Goal: Transaction & Acquisition: Download file/media

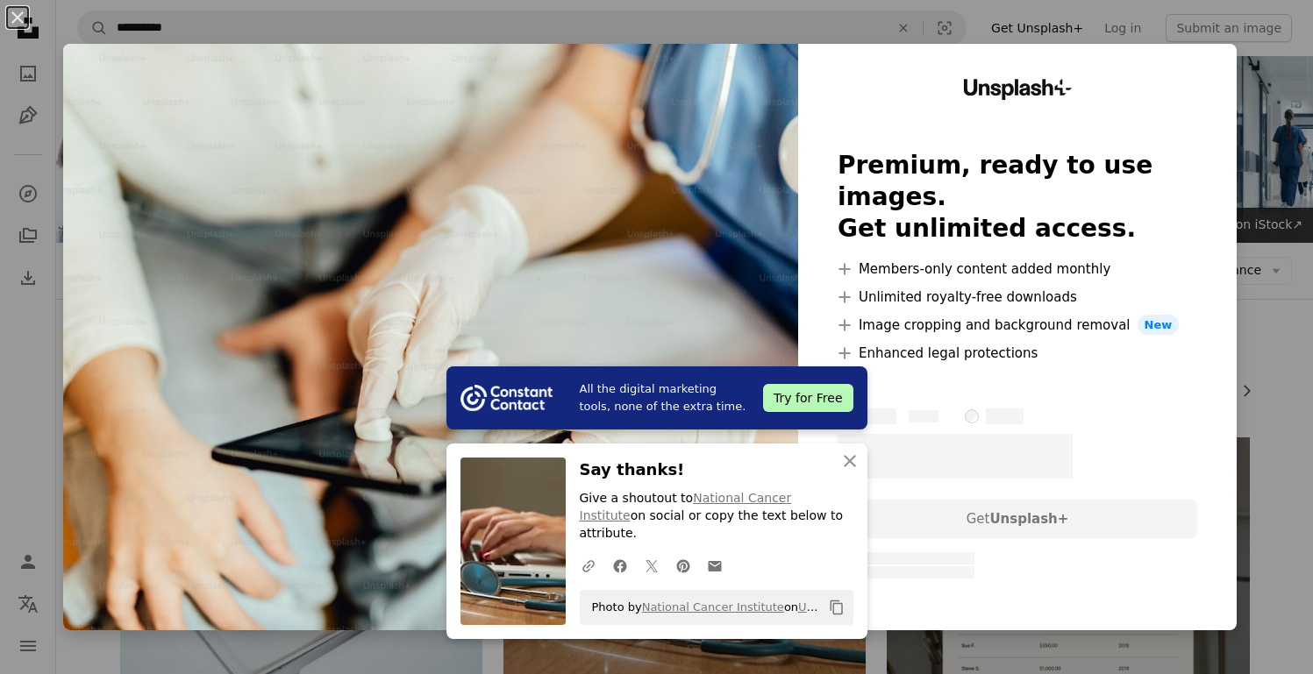
scroll to position [542, 0]
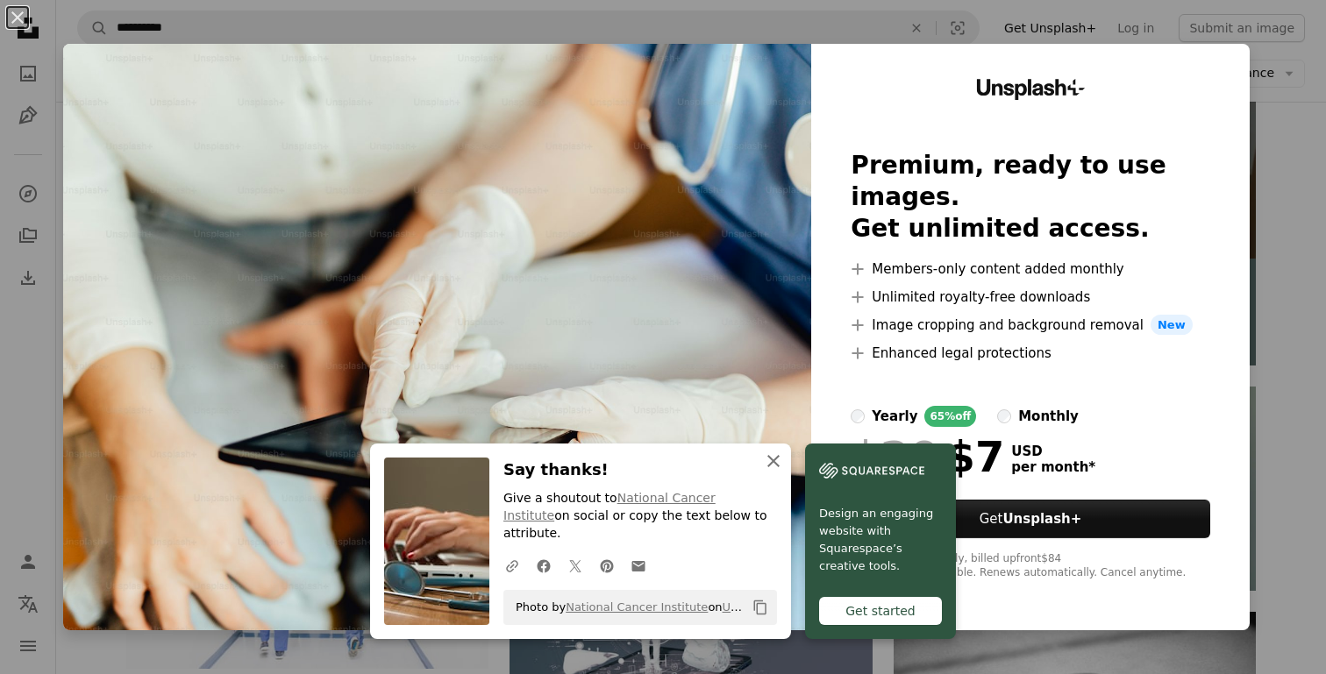
click at [768, 467] on icon "button" at bounding box center [773, 461] width 12 height 12
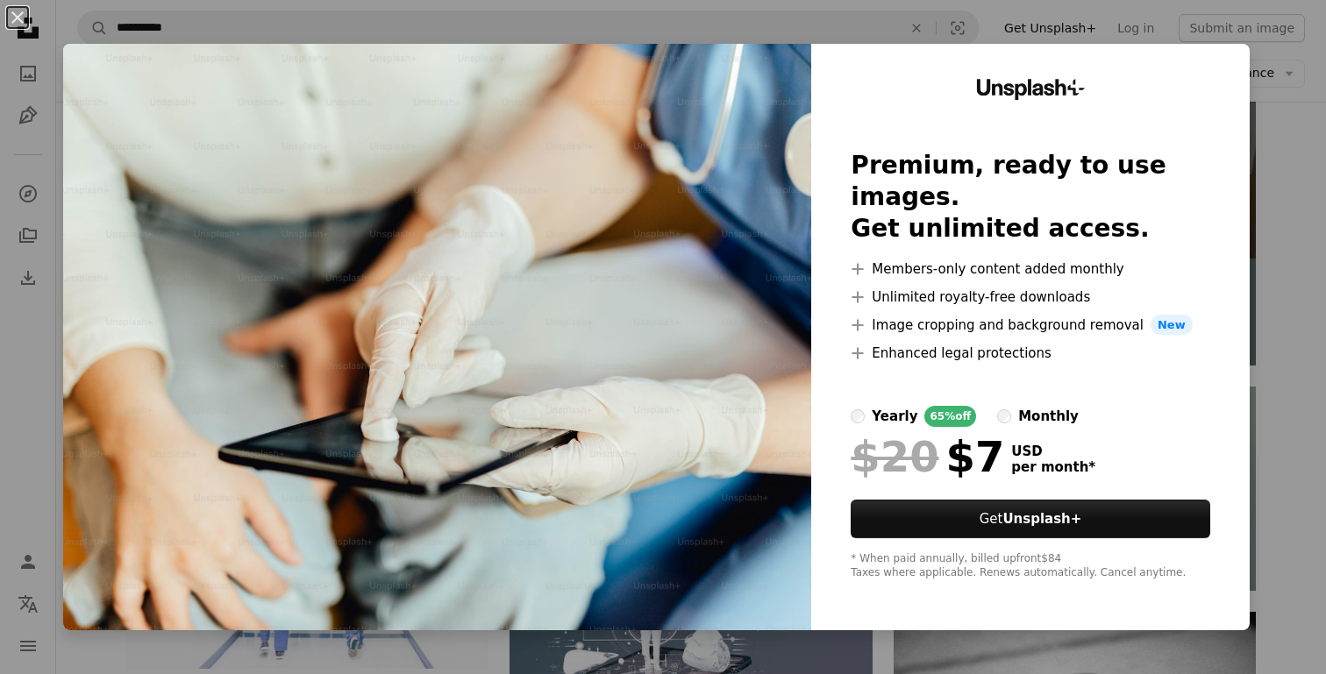
click at [251, 25] on div "An X shape Unsplash+ Premium, ready to use images. Get unlimited access. A plus…" at bounding box center [663, 337] width 1326 height 674
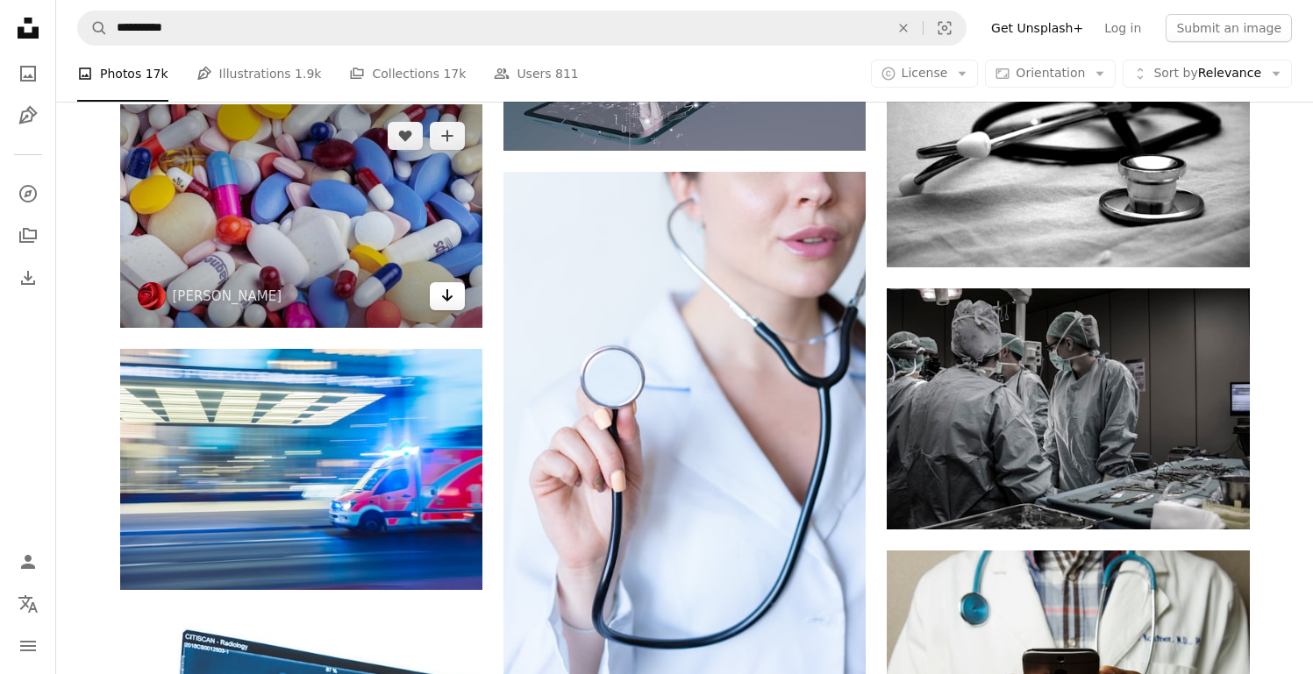
scroll to position [1169, 0]
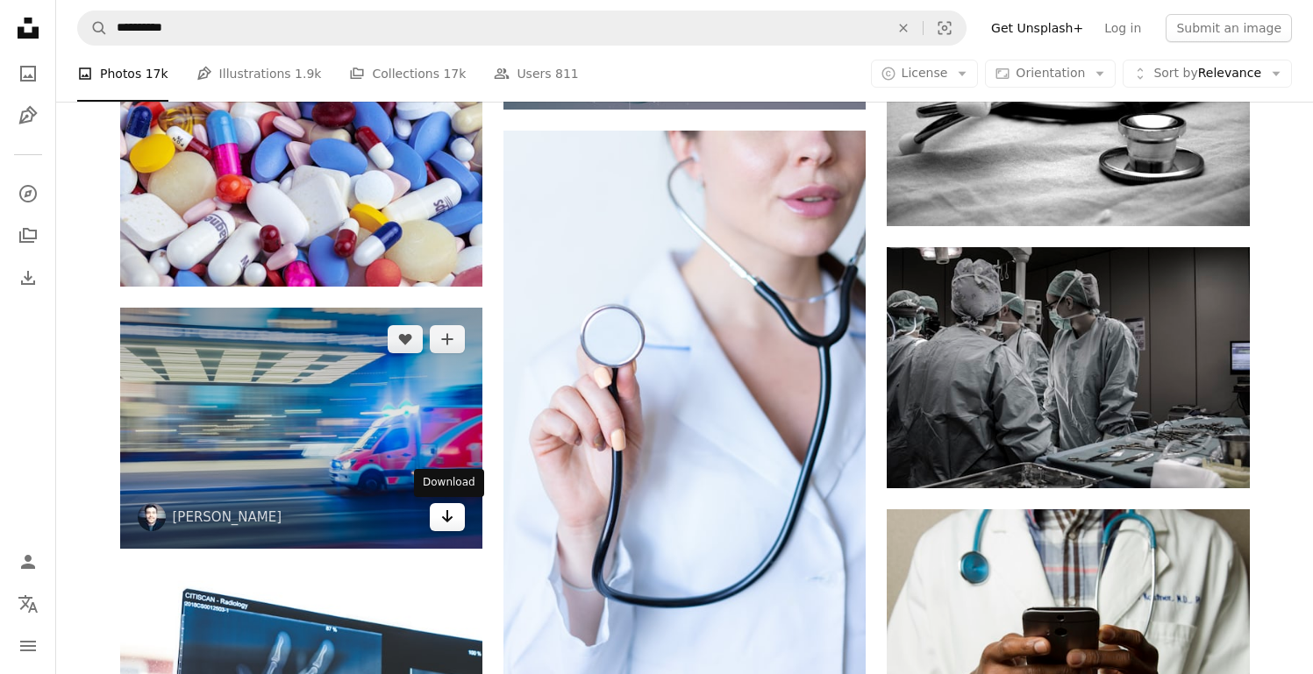
click at [451, 531] on link "Arrow pointing down" at bounding box center [447, 517] width 35 height 28
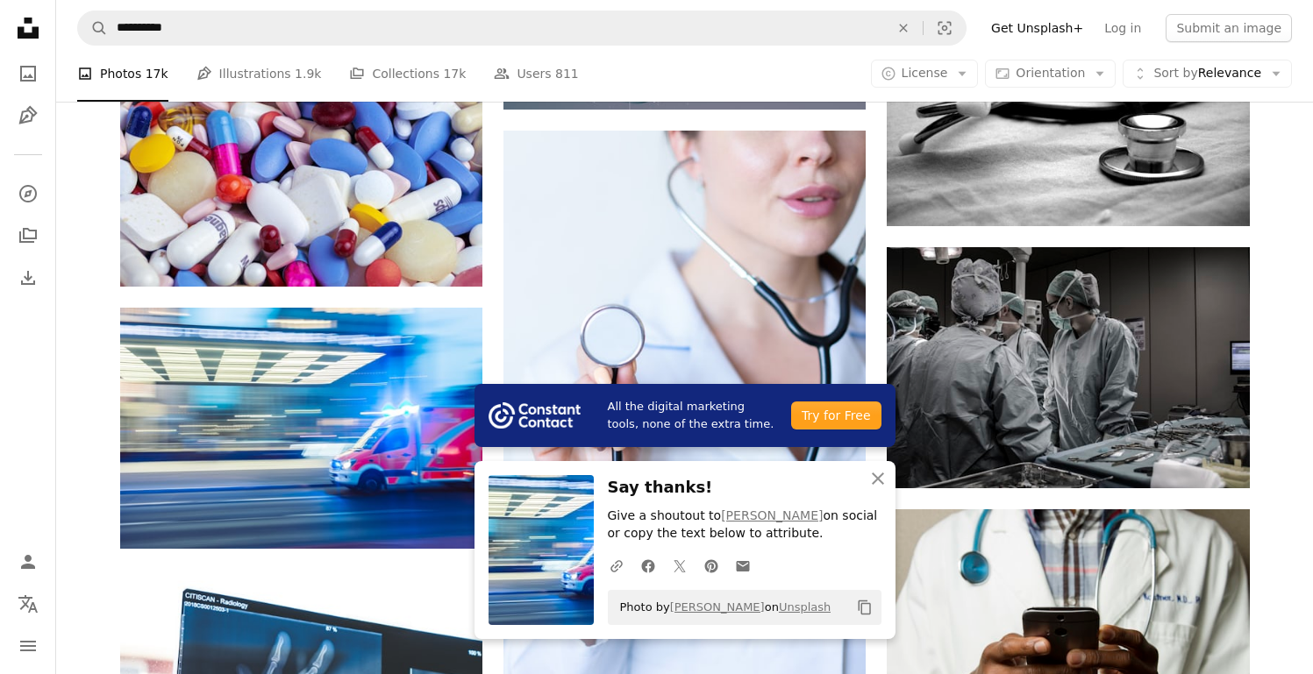
click at [1292, 219] on div "Plus sign for Unsplash+ A heart A plus sign [PERSON_NAME] For Unsplash+ A lock …" at bounding box center [684, 429] width 1257 height 2320
click at [1285, 186] on div "Plus sign for Unsplash+ A heart A plus sign [PERSON_NAME] For Unsplash+ A lock …" at bounding box center [684, 429] width 1257 height 2320
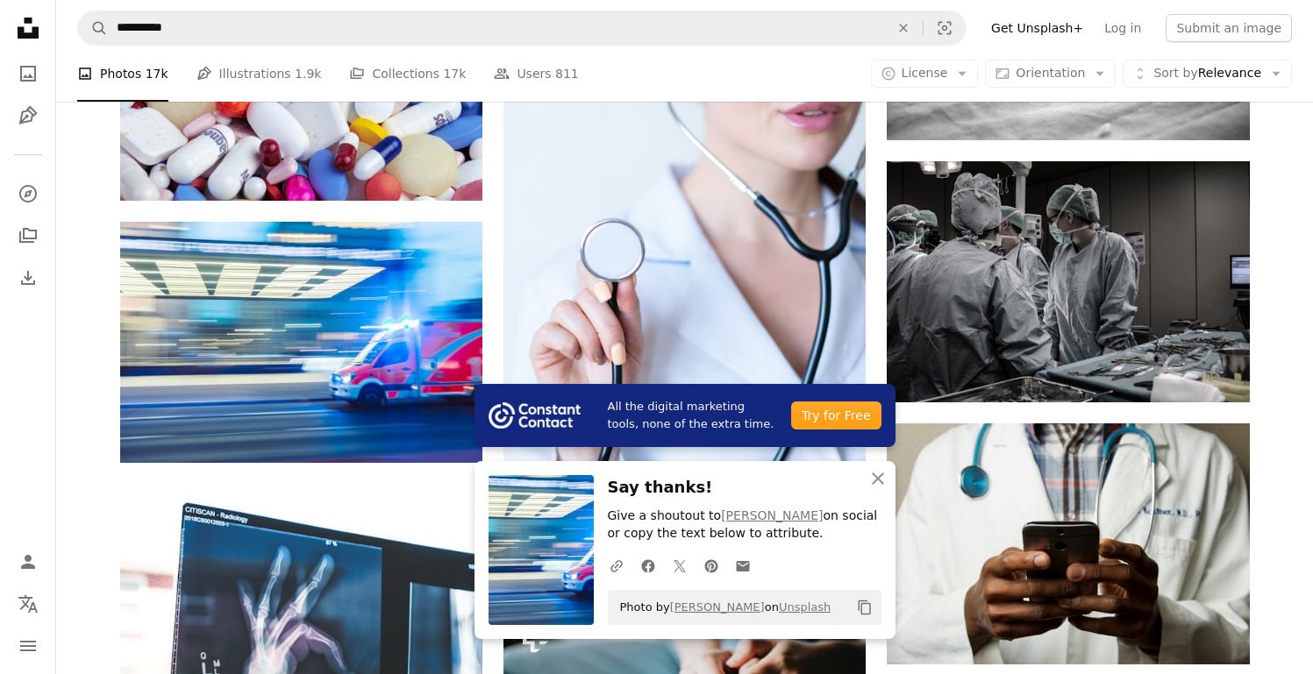
scroll to position [1325, 0]
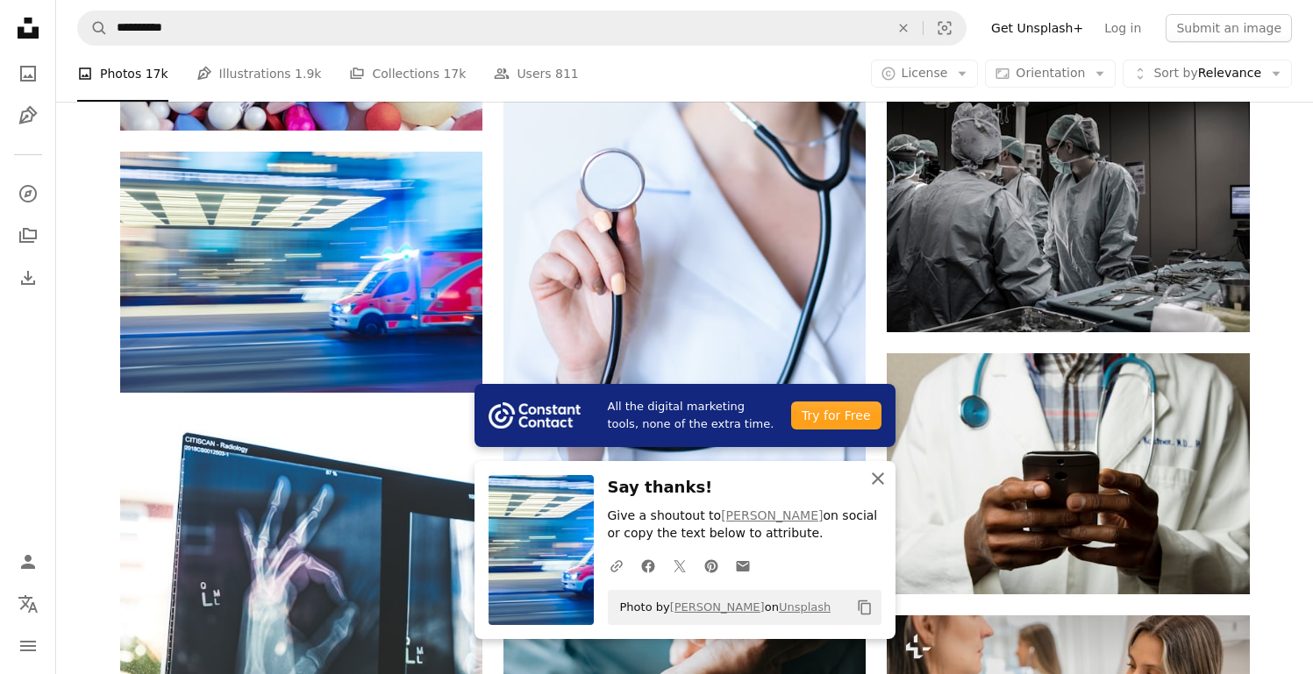
click at [878, 482] on icon "An X shape" at bounding box center [877, 478] width 21 height 21
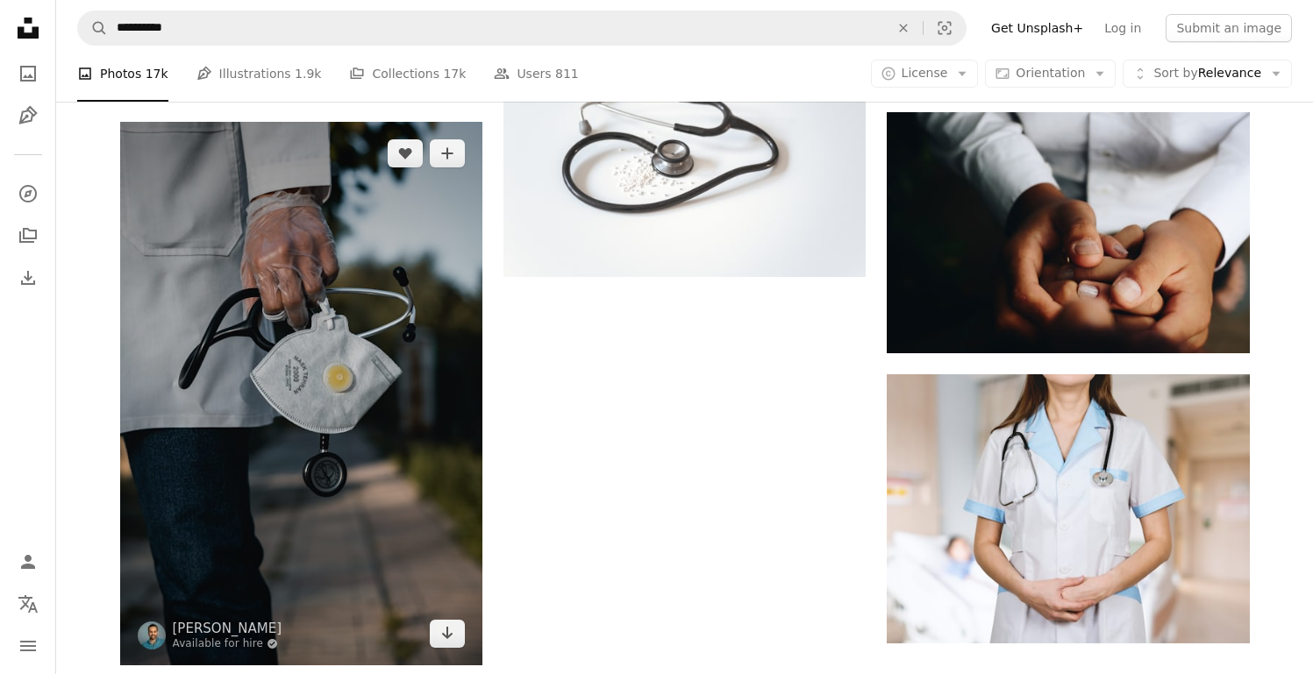
scroll to position [2107, 0]
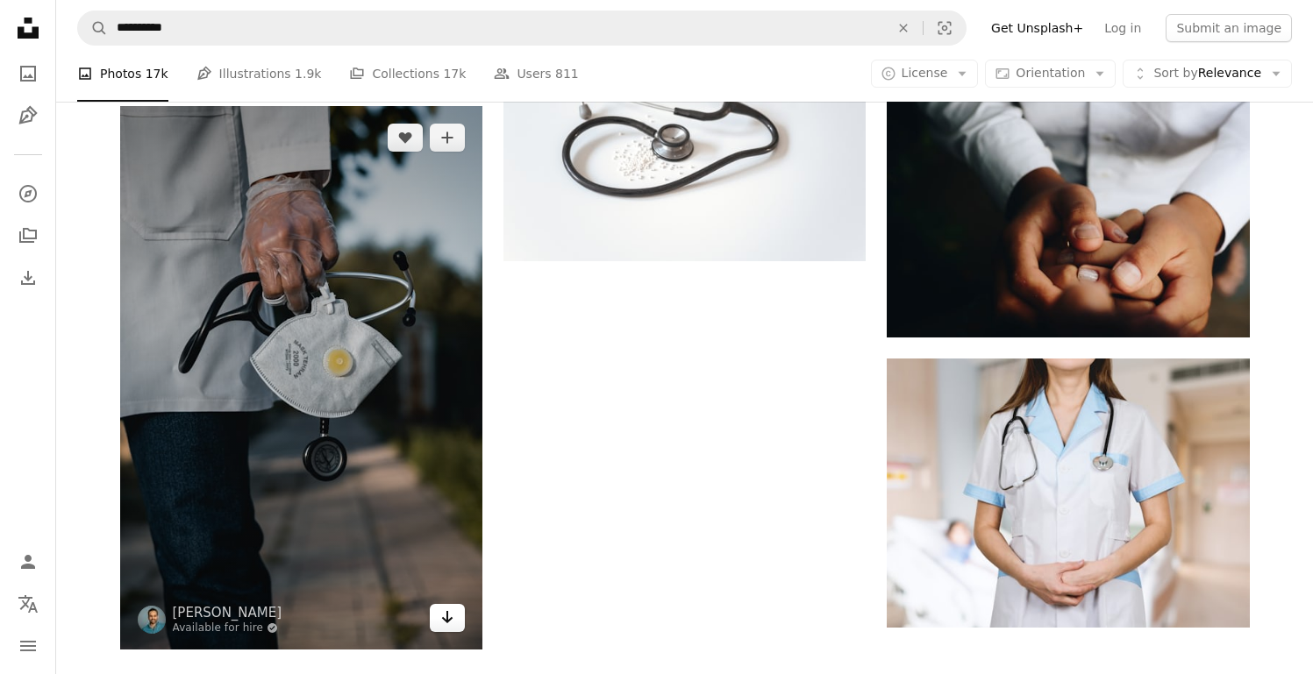
click at [447, 631] on link "Arrow pointing down" at bounding box center [447, 618] width 35 height 28
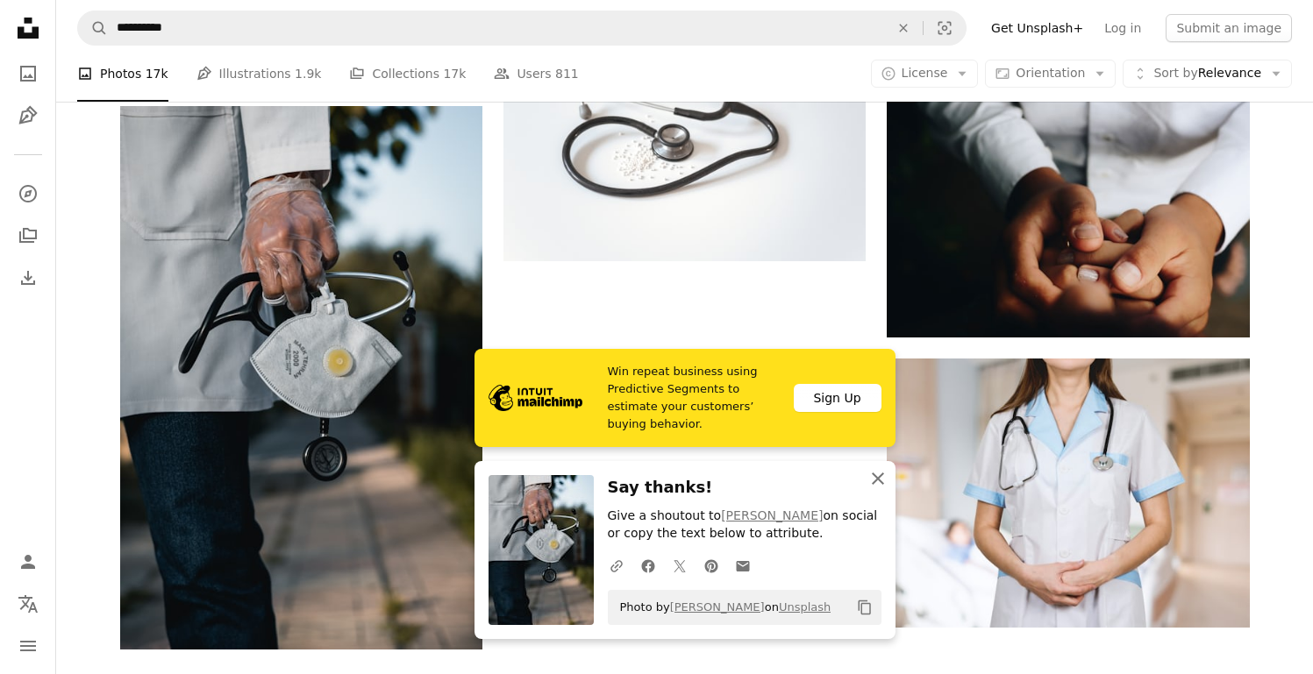
click at [877, 468] on icon "An X shape" at bounding box center [877, 478] width 21 height 21
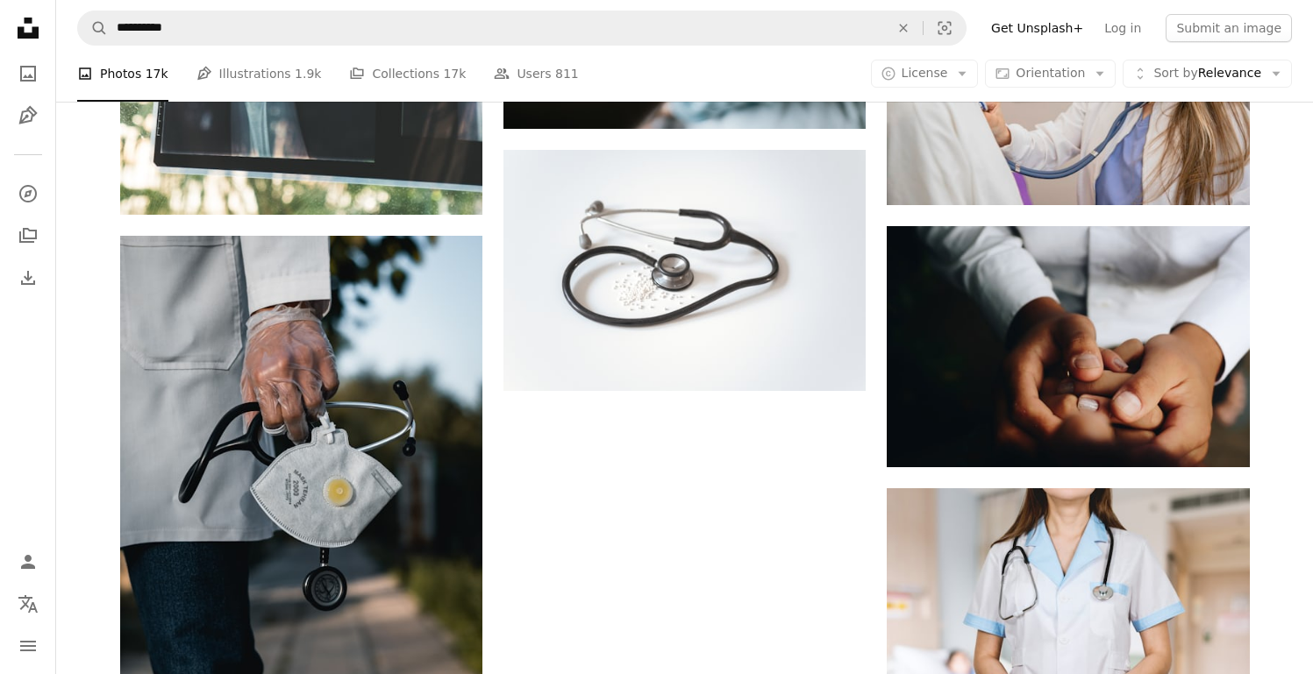
scroll to position [1885, 0]
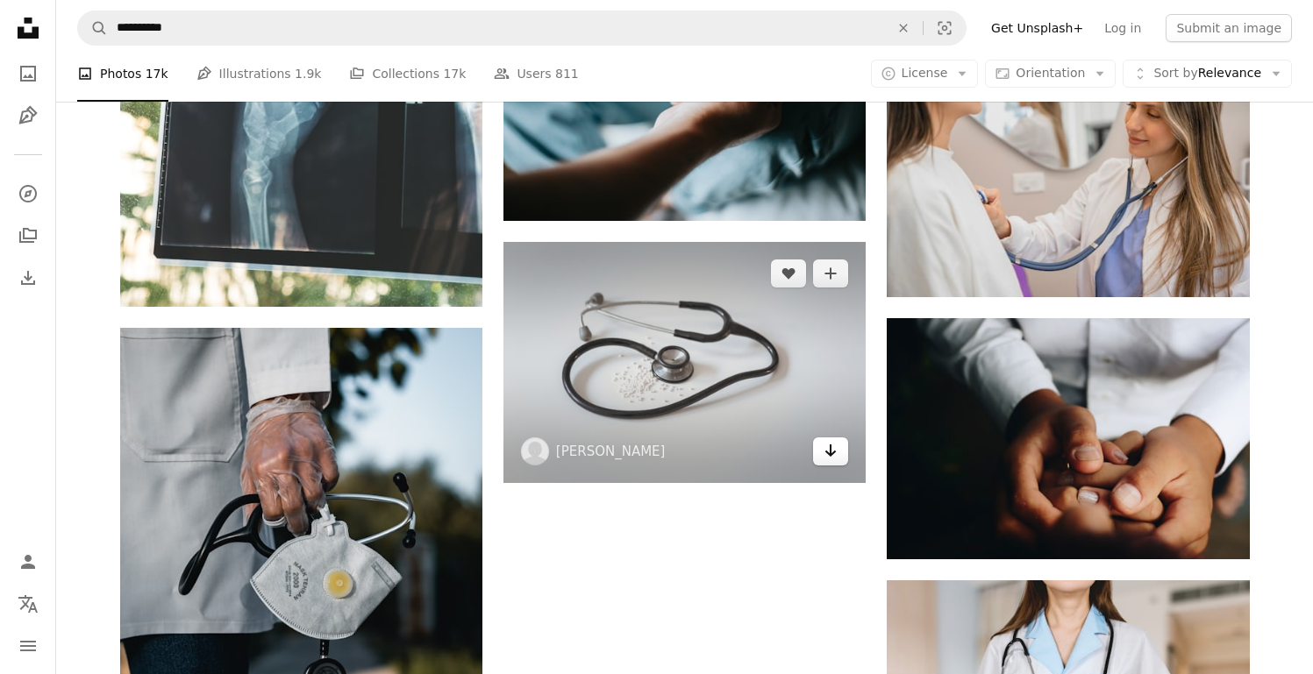
click at [823, 459] on icon "Arrow pointing down" at bounding box center [830, 450] width 14 height 21
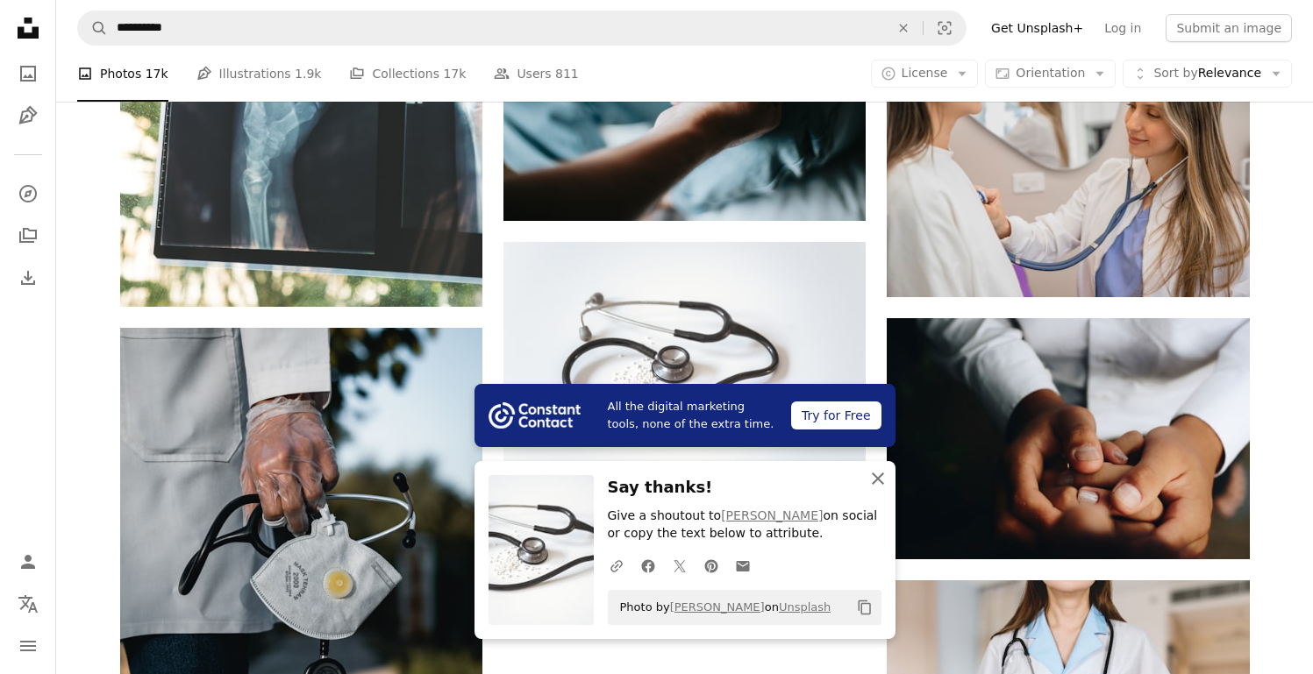
click at [882, 480] on icon "An X shape" at bounding box center [877, 478] width 21 height 21
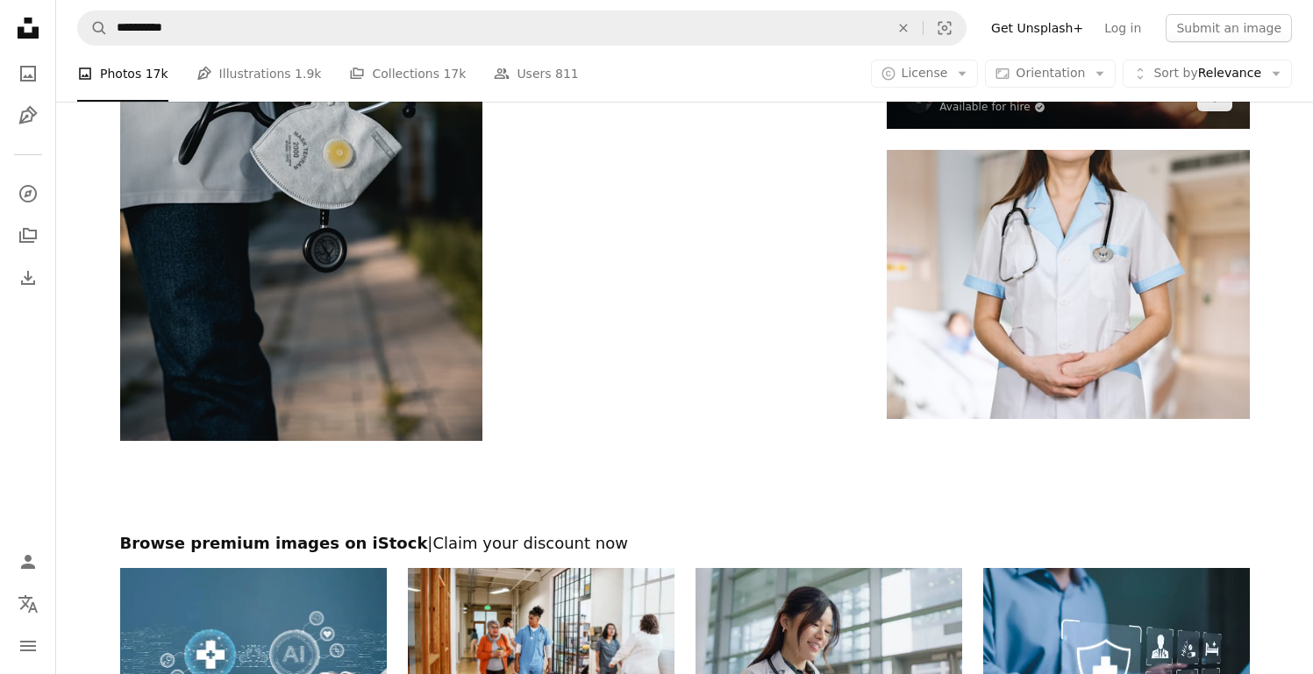
scroll to position [2323, 0]
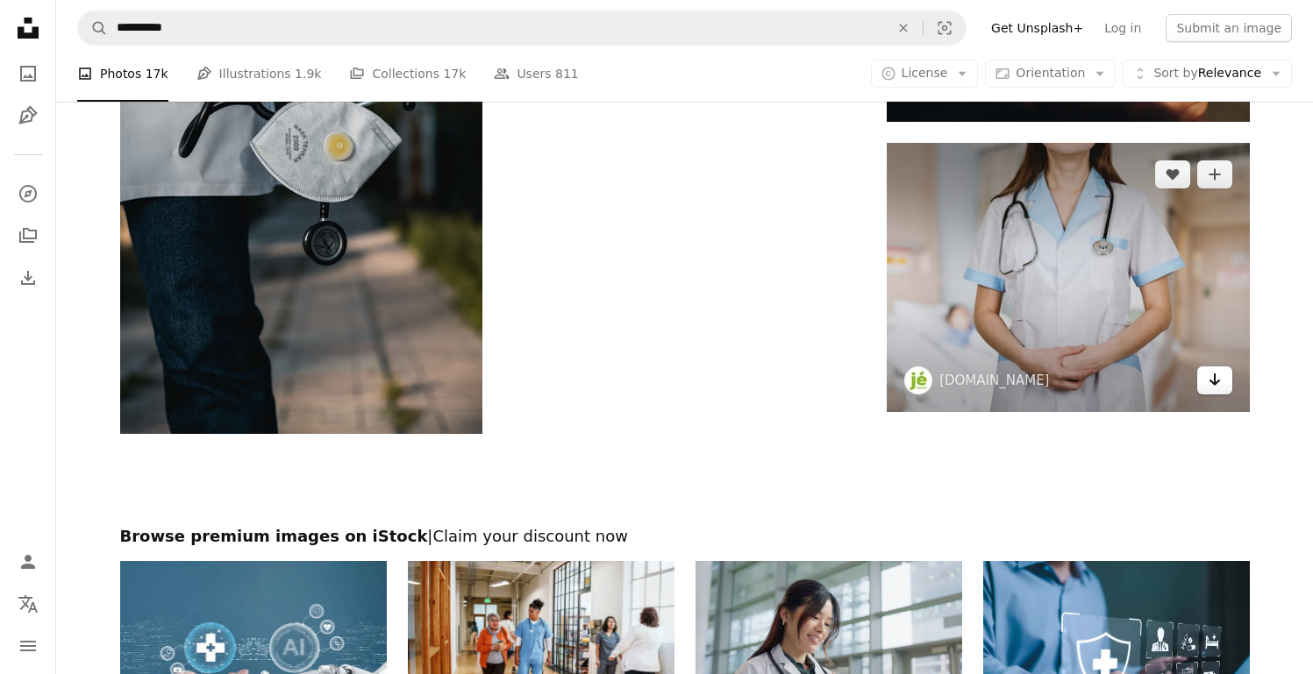
click at [1215, 385] on icon "Arrow pointing down" at bounding box center [1215, 379] width 14 height 21
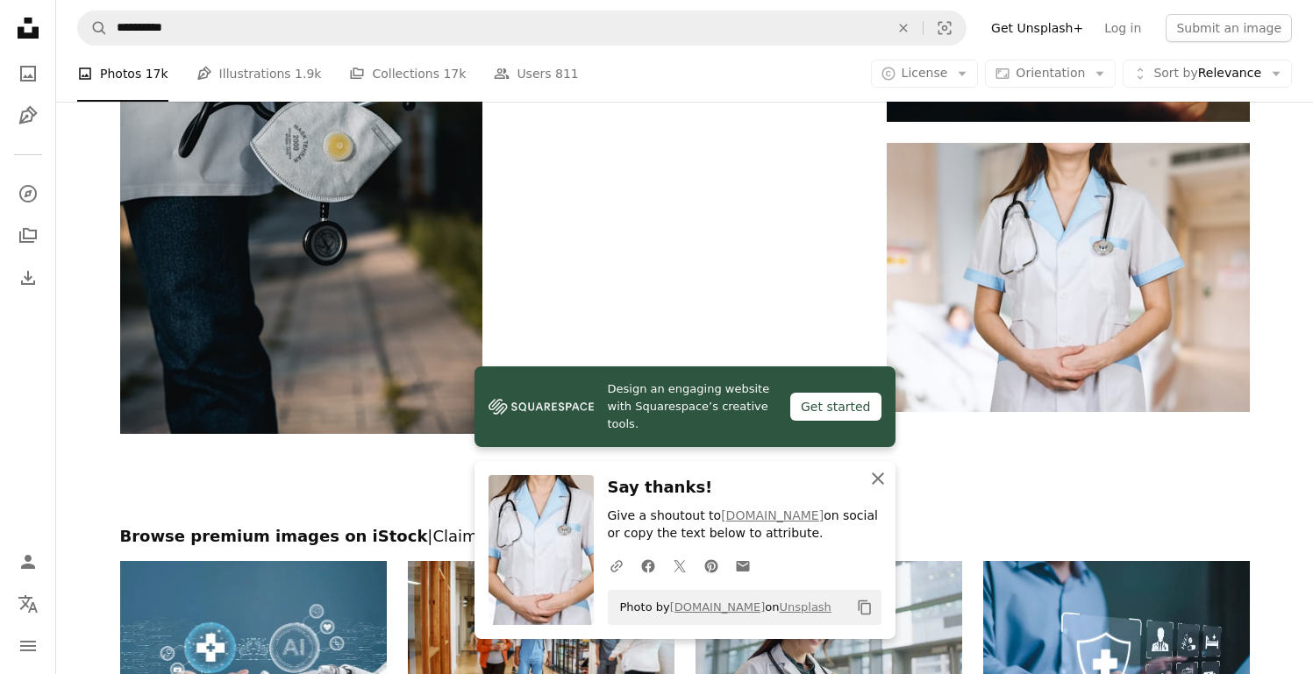
click at [877, 476] on icon "An X shape" at bounding box center [877, 478] width 21 height 21
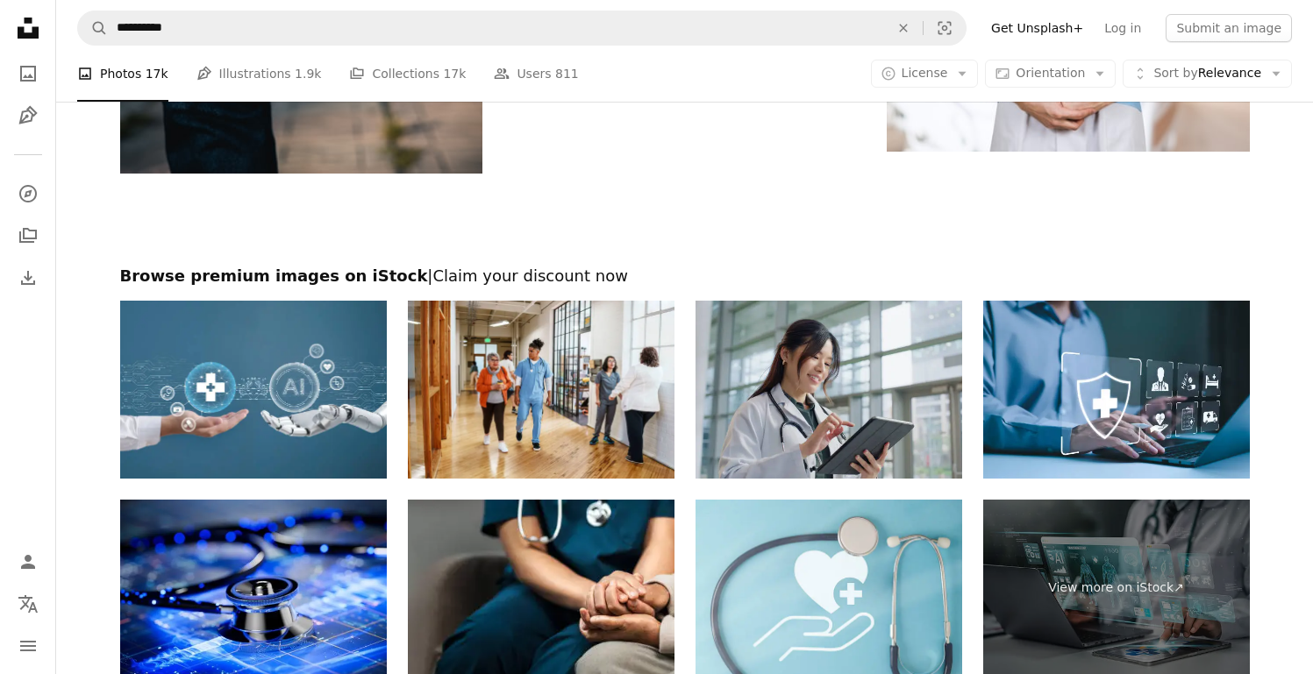
scroll to position [2595, 0]
